Goal: Task Accomplishment & Management: Manage account settings

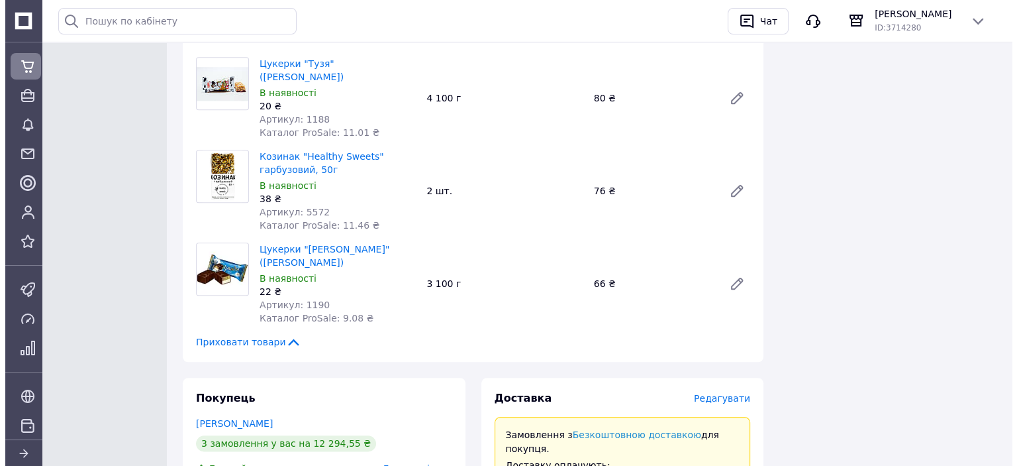
scroll to position [1457, 0]
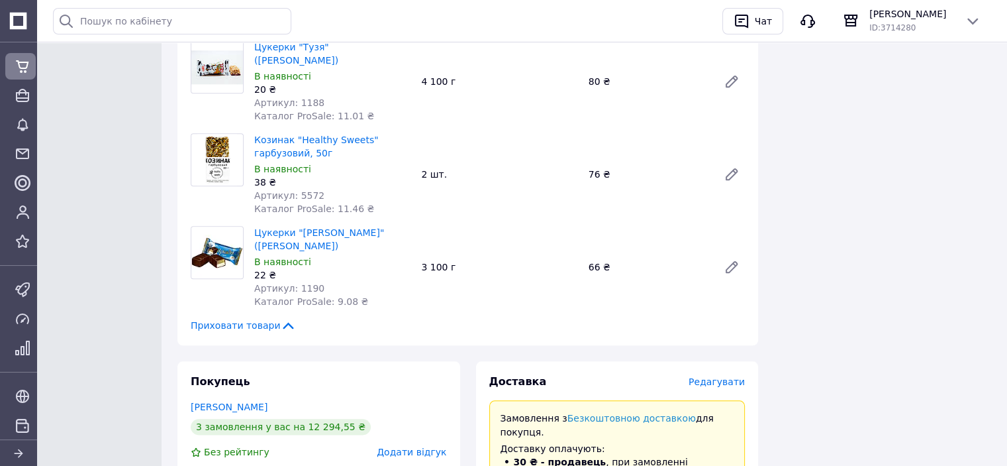
click at [718, 376] on span "Редагувати" at bounding box center [717, 381] width 56 height 11
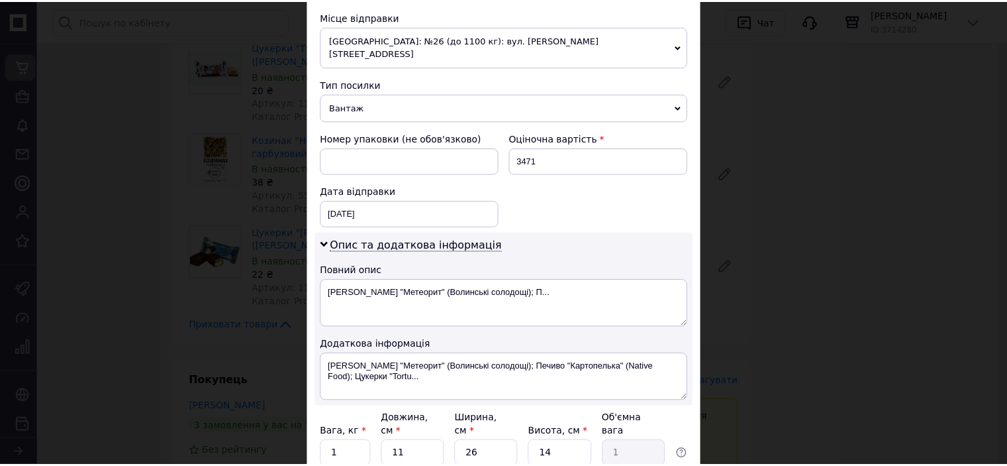
scroll to position [558, 0]
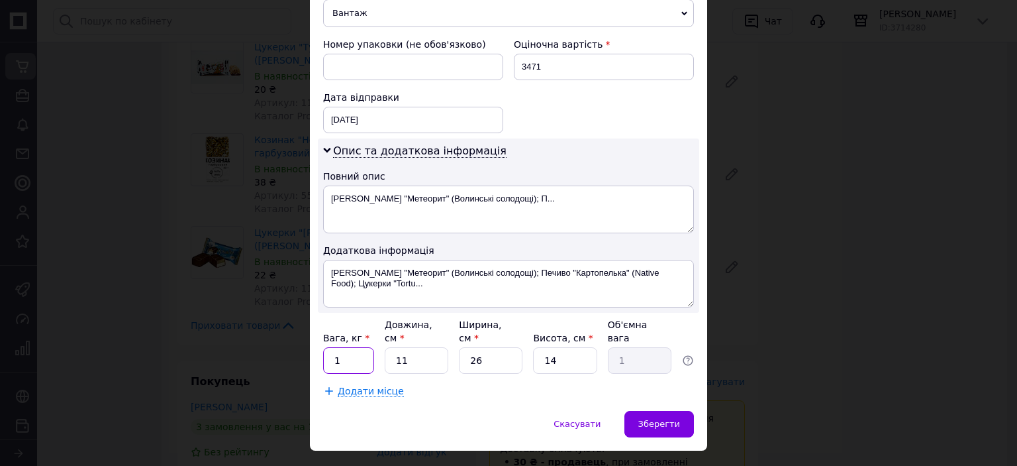
drag, startPoint x: 346, startPoint y: 330, endPoint x: 335, endPoint y: 331, distance: 10.6
click at [335, 347] on input "1" at bounding box center [348, 360] width 51 height 26
drag, startPoint x: 339, startPoint y: 331, endPoint x: 331, endPoint y: 331, distance: 8.6
click at [331, 347] on input "1" at bounding box center [348, 360] width 51 height 26
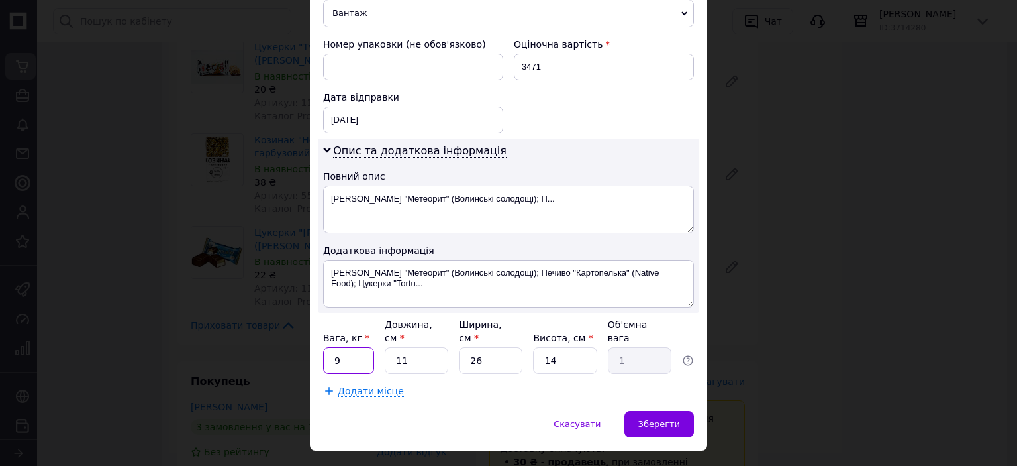
type input "9"
drag, startPoint x: 421, startPoint y: 330, endPoint x: 372, endPoint y: 331, distance: 49.0
click at [372, 331] on div "Вага, кг * 9 Довжина, см * 11 Ширина, см * 26 Висота, см * 14 Об'ємна вага 1" at bounding box center [508, 346] width 371 height 56
type input "3"
type input "0.27"
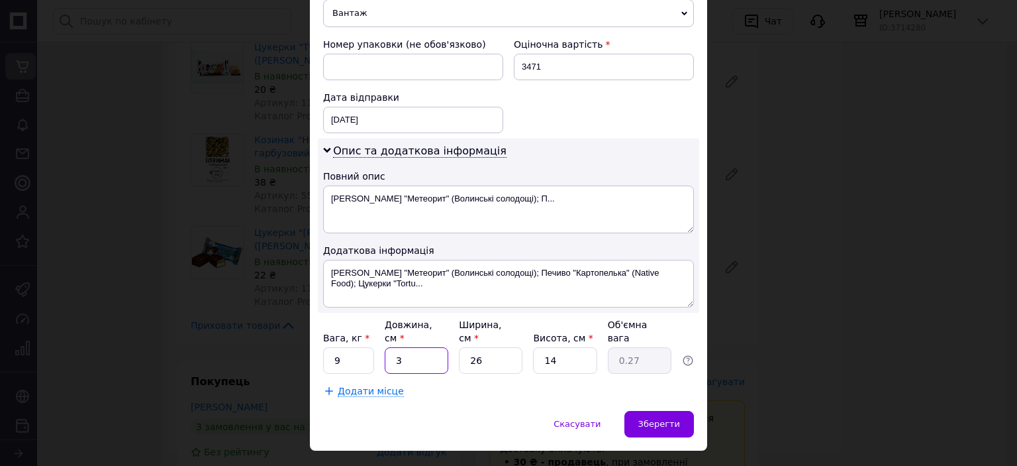
type input "39"
type input "3.55"
type input "39"
drag, startPoint x: 490, startPoint y: 335, endPoint x: 406, endPoint y: 311, distance: 87.6
click at [408, 323] on div "Вага, кг * 9 Довжина, см * 39 Ширина, см * 26 Висота, см * 14 Об'ємна вага 3.55" at bounding box center [508, 346] width 371 height 56
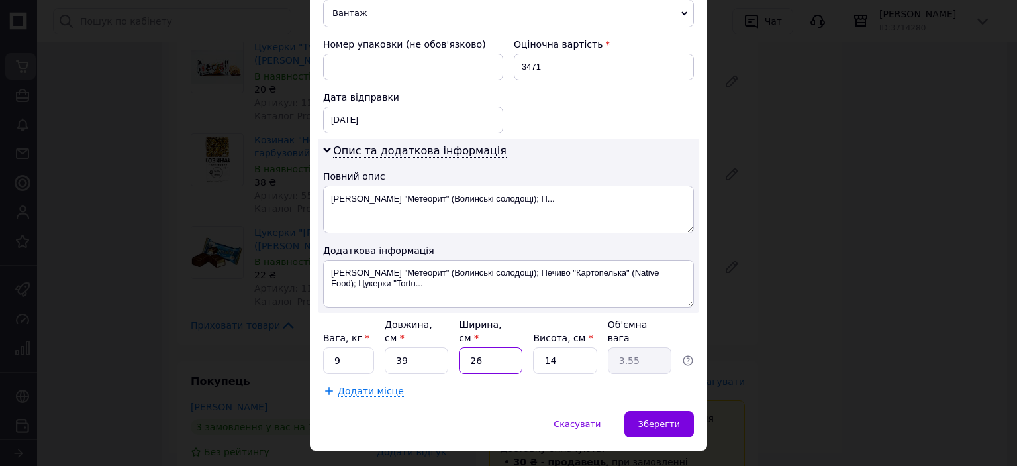
type input "2"
type input "0.27"
type input "29"
type input "3.96"
type input "29"
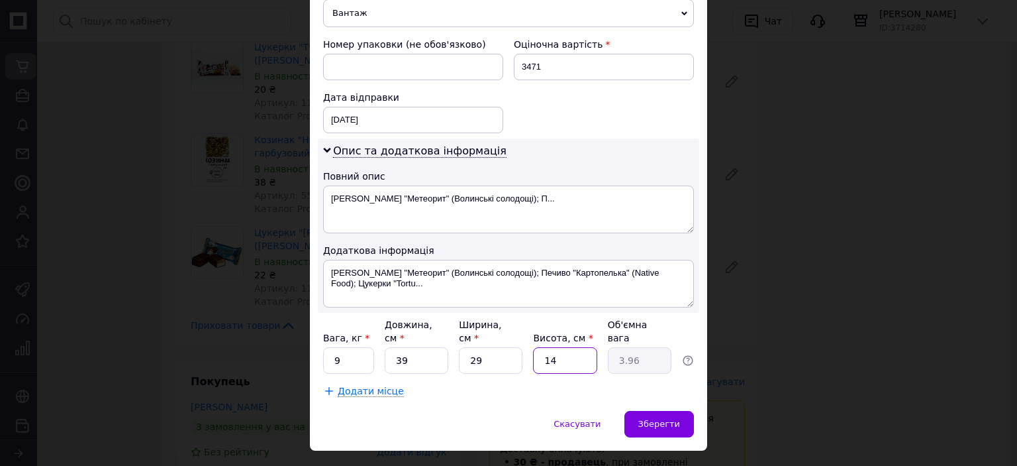
drag, startPoint x: 564, startPoint y: 331, endPoint x: 521, endPoint y: 331, distance: 43.1
click at [521, 331] on div "Вага, кг * 9 Довжина, см * 39 Ширина, см * 29 Висота, см * 14 Об'ємна вага 3.96" at bounding box center [508, 346] width 371 height 56
type input "2"
type input "0.57"
type input "28"
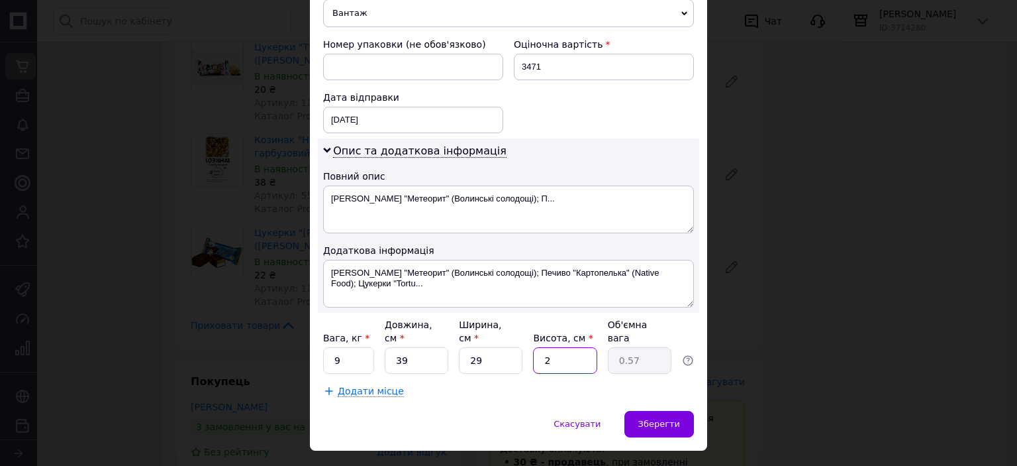
type input "7.92"
type input "28"
click at [587, 419] on span "Скасувати" at bounding box center [577, 424] width 47 height 10
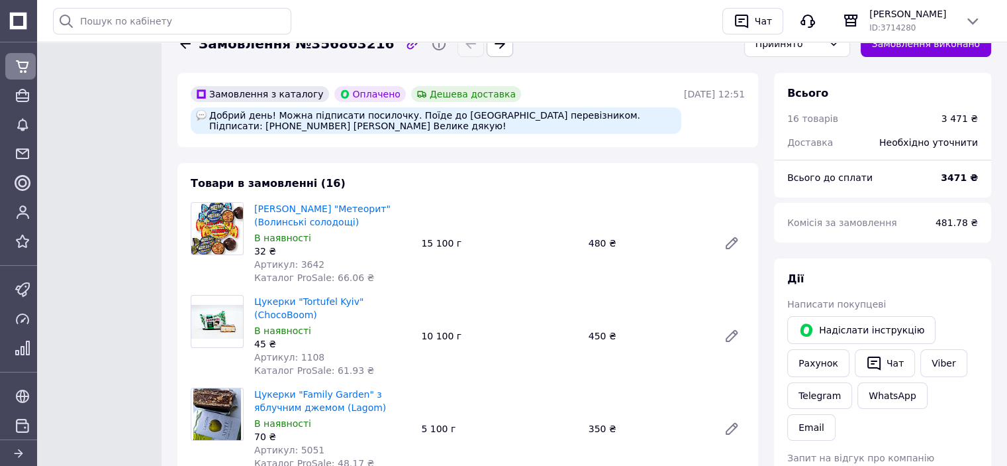
scroll to position [0, 0]
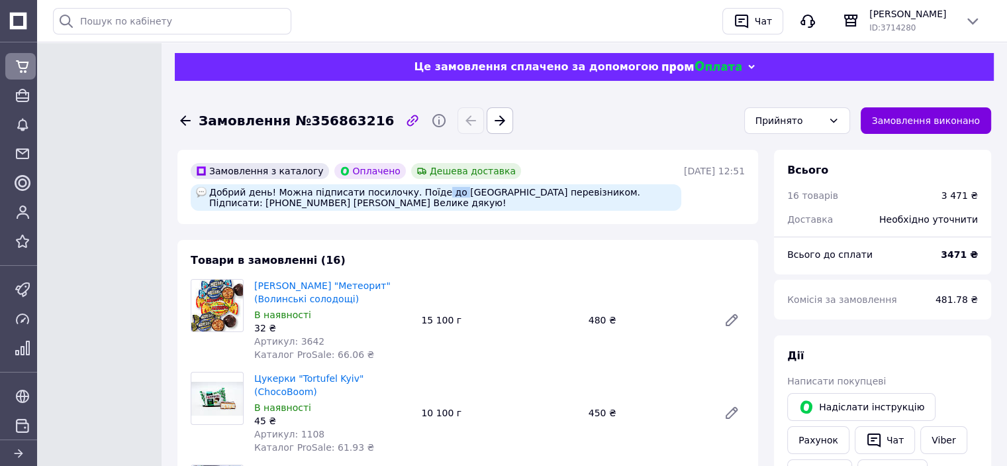
drag, startPoint x: 421, startPoint y: 190, endPoint x: 436, endPoint y: 193, distance: 14.8
click at [436, 193] on div "Добрий день! Можна підписати посилочку. Поїде до [GEOGRAPHIC_DATA] перевізником…" at bounding box center [436, 197] width 491 height 26
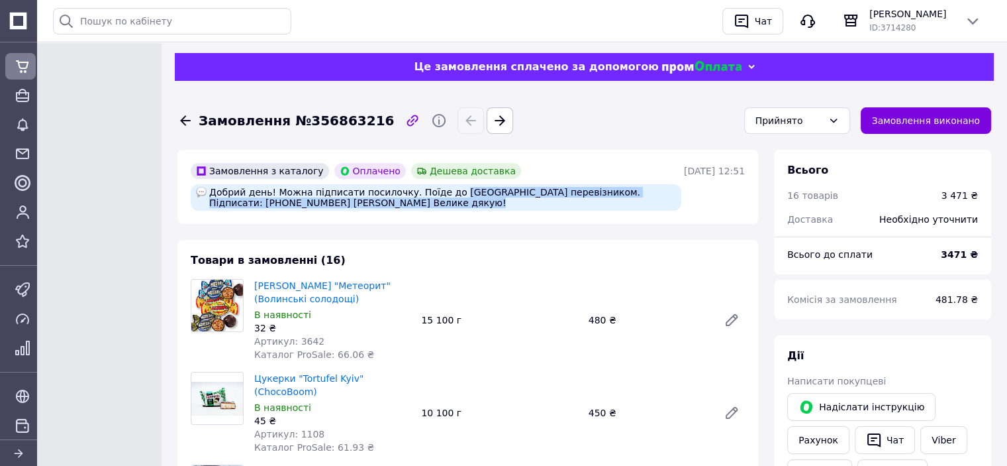
drag, startPoint x: 436, startPoint y: 193, endPoint x: 401, endPoint y: 200, distance: 35.2
click at [401, 200] on div "Добрий день! Можна підписати посилочку. Поїде до [GEOGRAPHIC_DATA] перевізником…" at bounding box center [436, 197] width 491 height 26
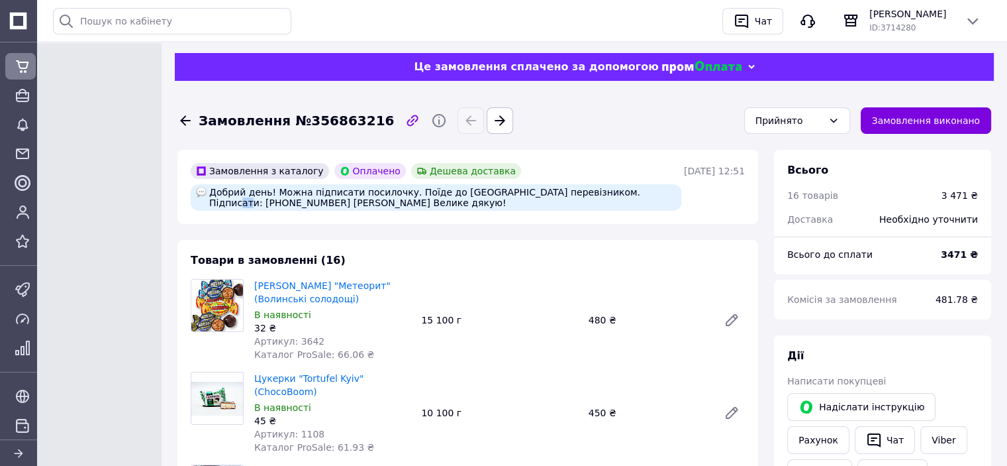
drag, startPoint x: 607, startPoint y: 193, endPoint x: 615, endPoint y: 194, distance: 8.0
click at [615, 194] on div "Добрий день! Можна підписати посилочку. Поїде до [GEOGRAPHIC_DATA] перевізником…" at bounding box center [436, 197] width 491 height 26
click at [626, 196] on div "Добрий день! Можна підписати посилочку. Поїде до [GEOGRAPHIC_DATA] перевізником…" at bounding box center [436, 197] width 491 height 26
drag, startPoint x: 626, startPoint y: 193, endPoint x: 635, endPoint y: 195, distance: 8.8
click at [635, 195] on div "Добрий день! Можна підписати посилочку. Поїде до [GEOGRAPHIC_DATA] перевізником…" at bounding box center [436, 197] width 491 height 26
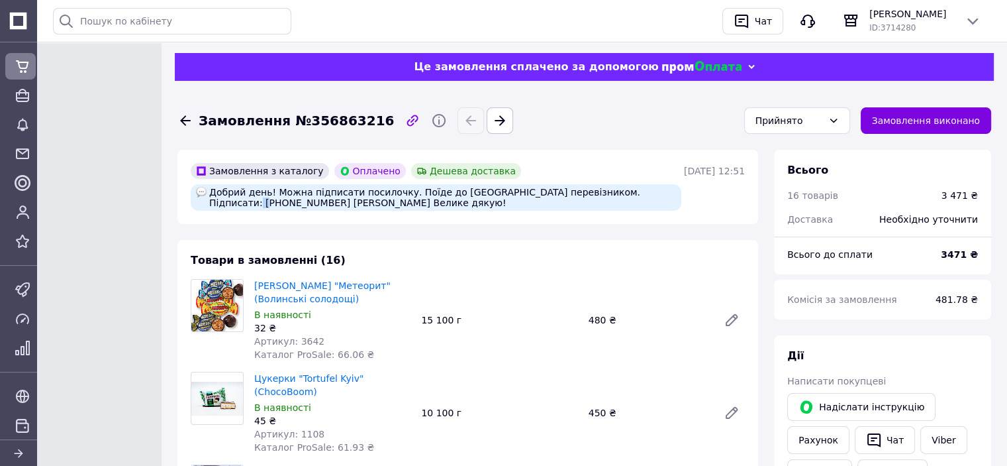
click at [635, 195] on div "Добрий день! Можна підписати посилочку. Поїде до [GEOGRAPHIC_DATA] перевізником…" at bounding box center [436, 197] width 491 height 26
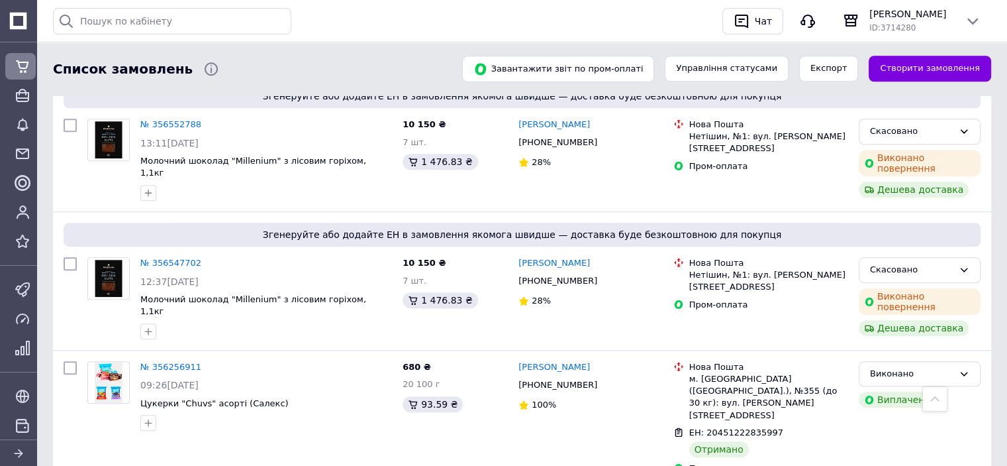
scroll to position [1391, 0]
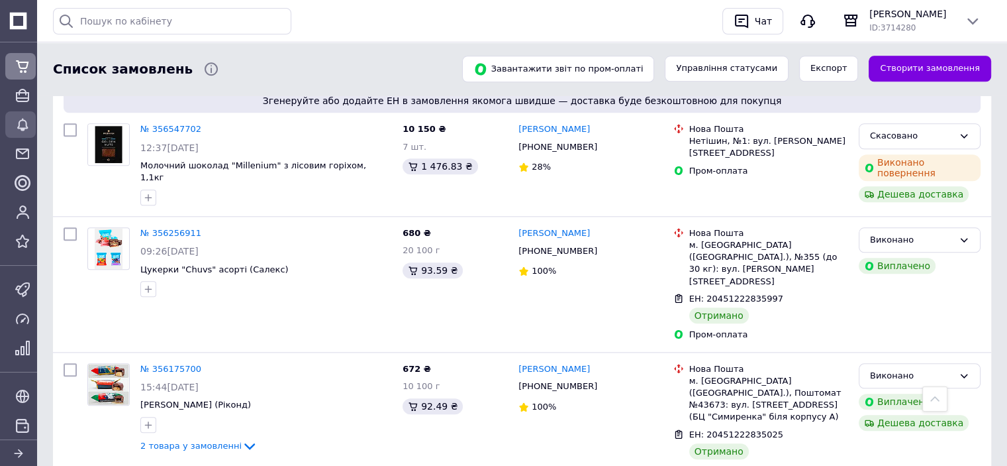
click at [19, 127] on icon at bounding box center [23, 125] width 16 height 16
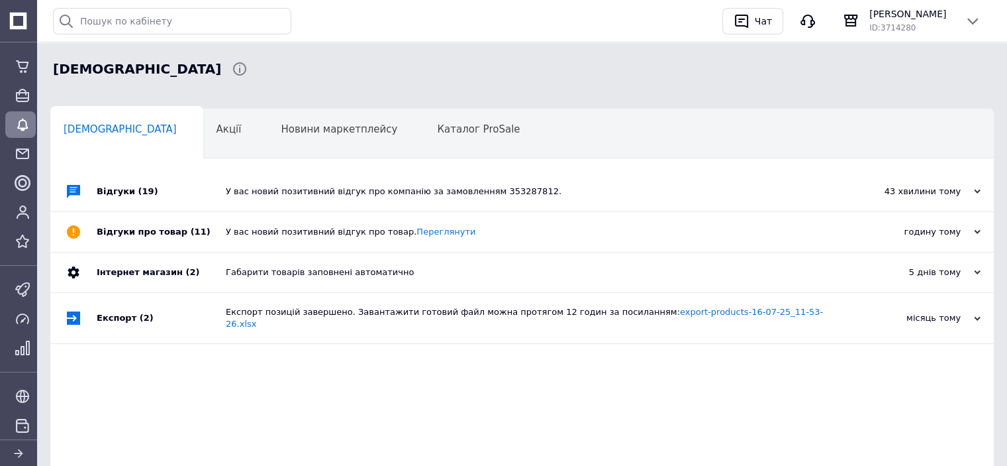
click at [625, 192] on div "У вас новий позитивний відгук про компанію за замовленням 353287812." at bounding box center [537, 191] width 623 height 12
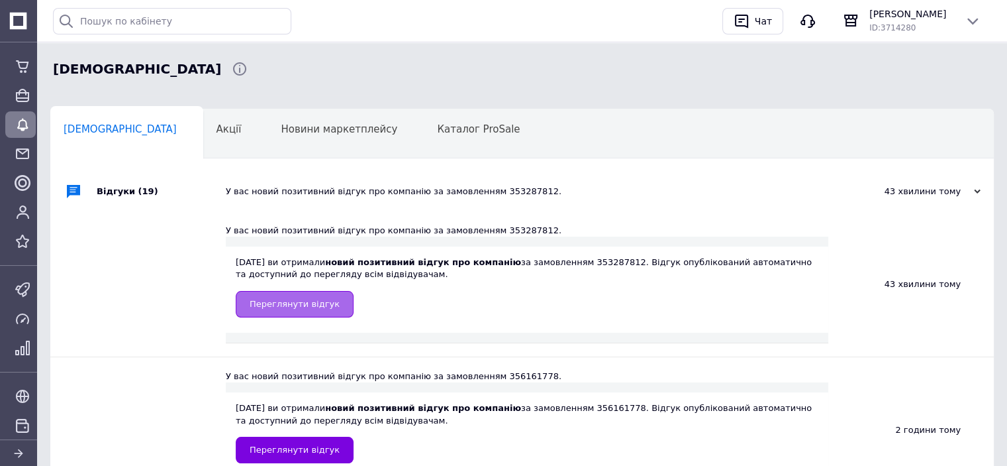
click at [282, 307] on span "Переглянути відгук" at bounding box center [295, 304] width 90 height 10
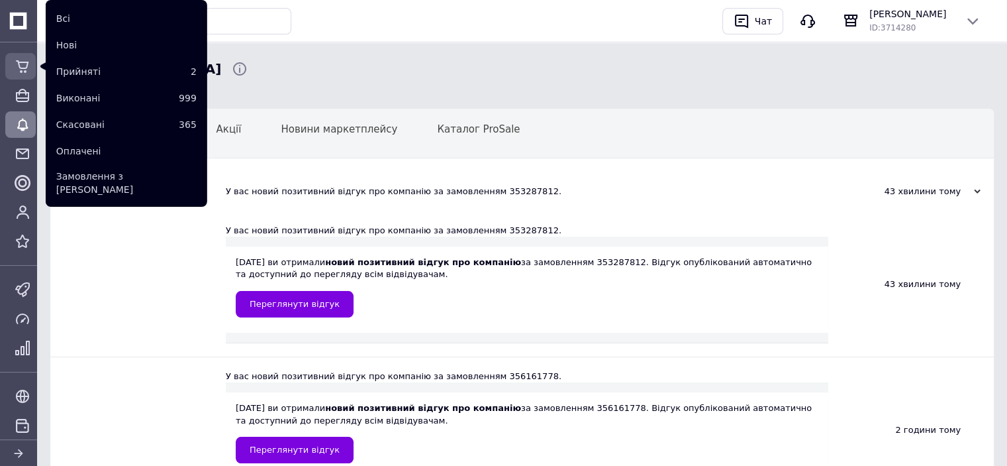
click at [21, 64] on icon at bounding box center [23, 66] width 16 height 16
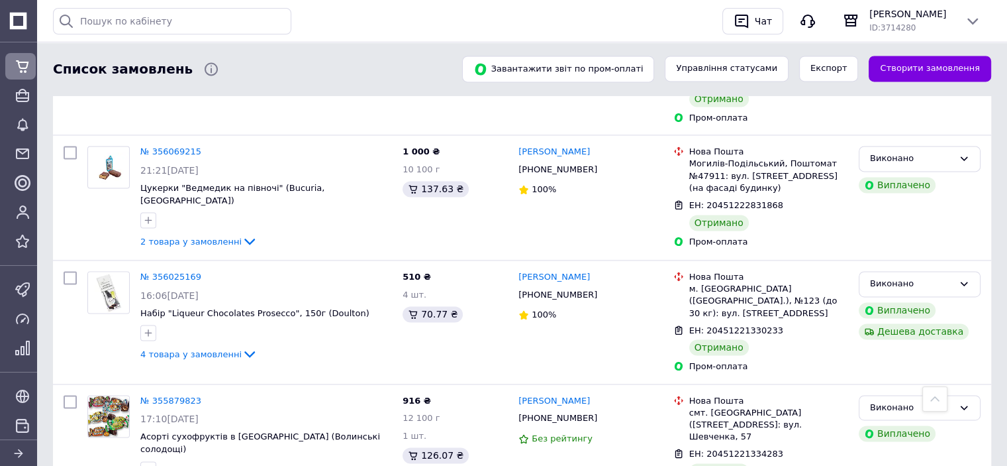
scroll to position [1921, 0]
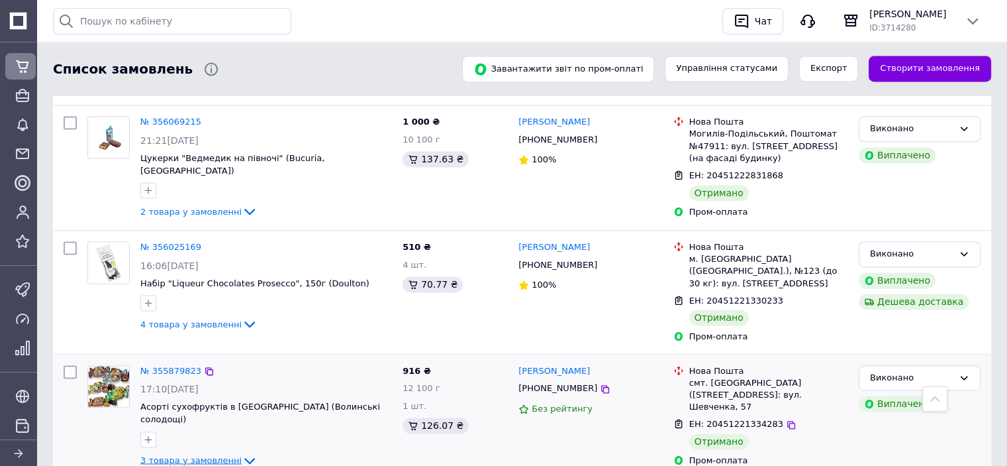
click at [211, 454] on span "3 товара у замовленні" at bounding box center [190, 459] width 101 height 10
